Goal: Transaction & Acquisition: Subscribe to service/newsletter

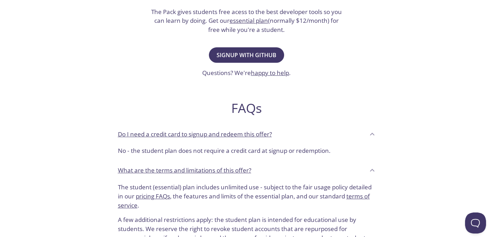
scroll to position [105, 0]
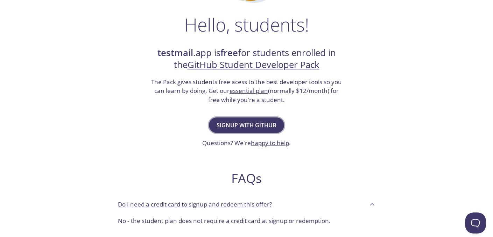
click at [265, 130] on span "Signup with GitHub" at bounding box center [247, 125] width 60 height 10
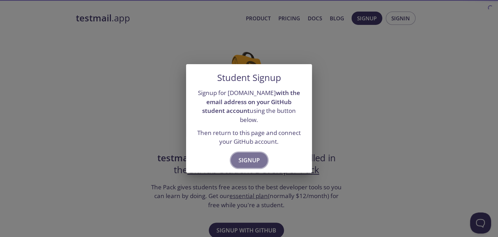
click at [232, 168] on button "Signup" at bounding box center [249, 159] width 37 height 15
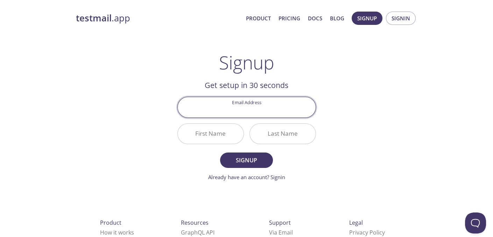
click at [244, 117] on input "Email Address" at bounding box center [247, 107] width 138 height 20
type input "[EMAIL_ADDRESS][DOMAIN_NAME]"
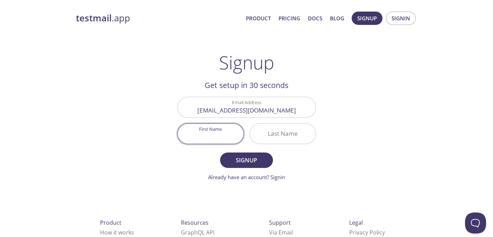
click at [221, 143] on input "First Name" at bounding box center [211, 134] width 66 height 20
type input "[DEMOGRAPHIC_DATA]"
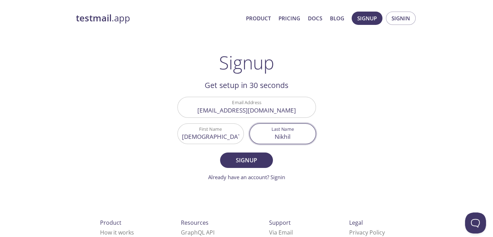
type input "Nikhil"
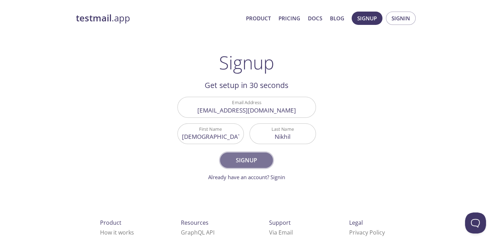
click at [250, 165] on span "Signup" at bounding box center [246, 160] width 37 height 10
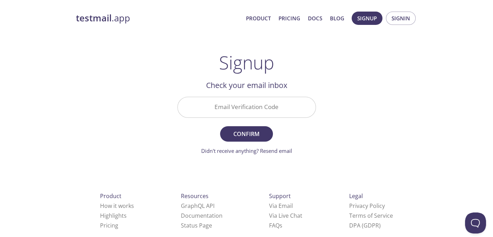
click at [246, 117] on input "Email Verification Code" at bounding box center [247, 107] width 138 height 20
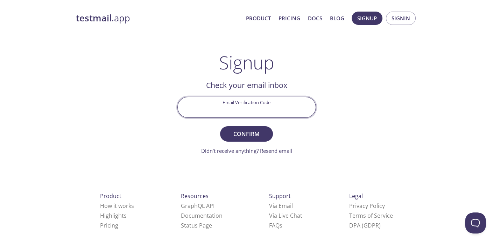
type input "k"
type input "KA9VD4L"
click at [257, 138] on button "Confirm" at bounding box center [246, 133] width 52 height 15
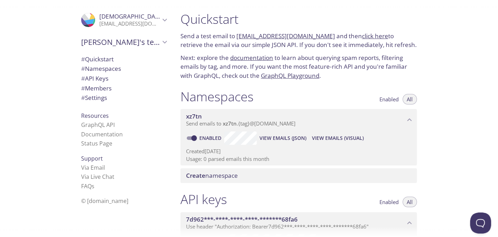
click at [388, 40] on link "click here" at bounding box center [375, 36] width 26 height 8
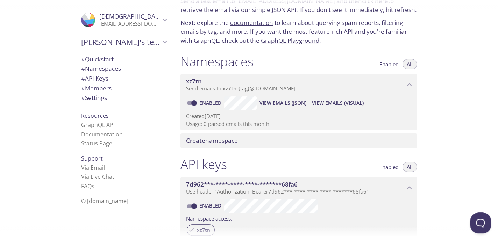
scroll to position [70, 0]
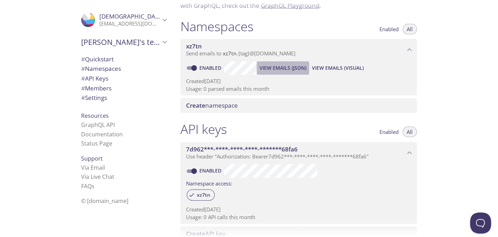
click at [281, 72] on span "View Emails (JSON)" at bounding box center [283, 68] width 47 height 8
